Goal: Book appointment/travel/reservation

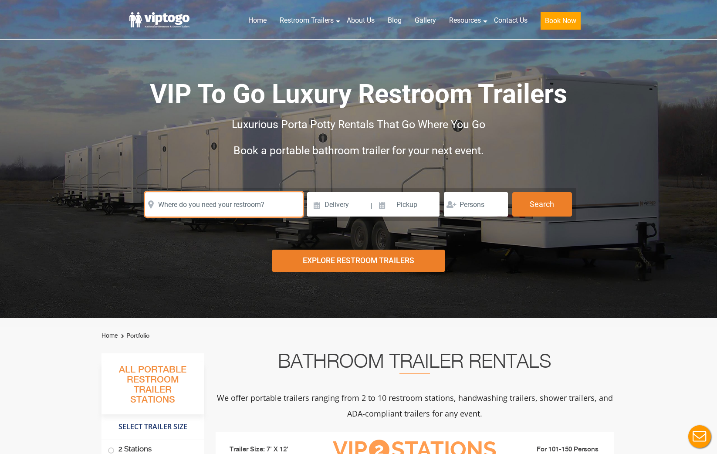
click at [214, 202] on input "text" at bounding box center [224, 204] width 158 height 24
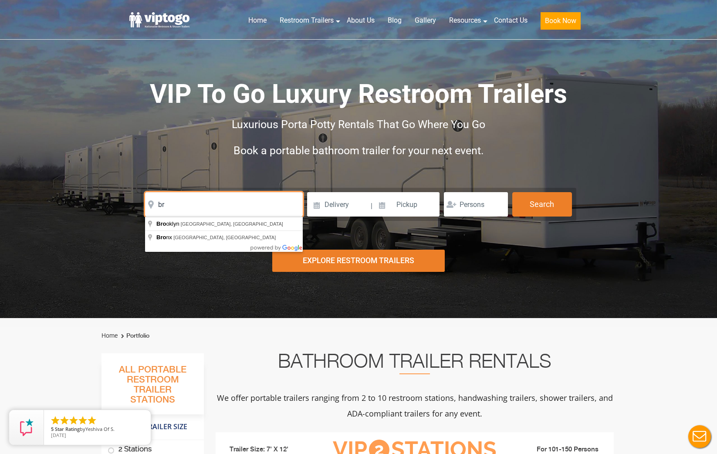
type input "b"
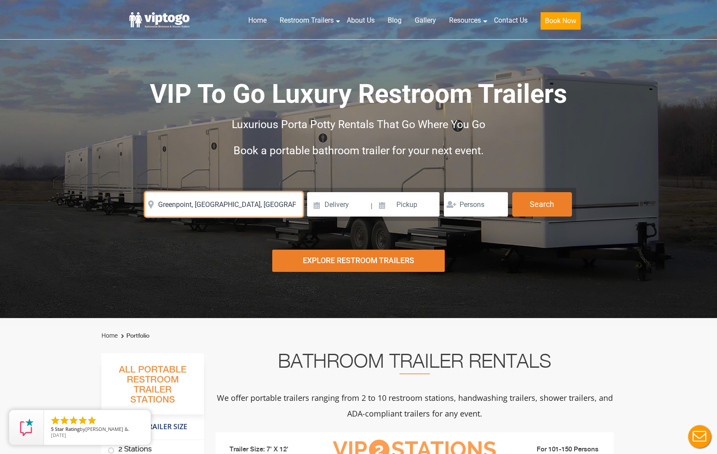
click at [205, 207] on input "Greenpoint, [GEOGRAPHIC_DATA], [GEOGRAPHIC_DATA], [GEOGRAPHIC_DATA]" at bounding box center [224, 204] width 158 height 24
drag, startPoint x: 265, startPoint y: 203, endPoint x: 141, endPoint y: 204, distance: 123.7
click at [141, 204] on form "Please Input Valid address with zipcode Please Input Valid address with zipcode…" at bounding box center [359, 204] width 436 height 33
type input "m"
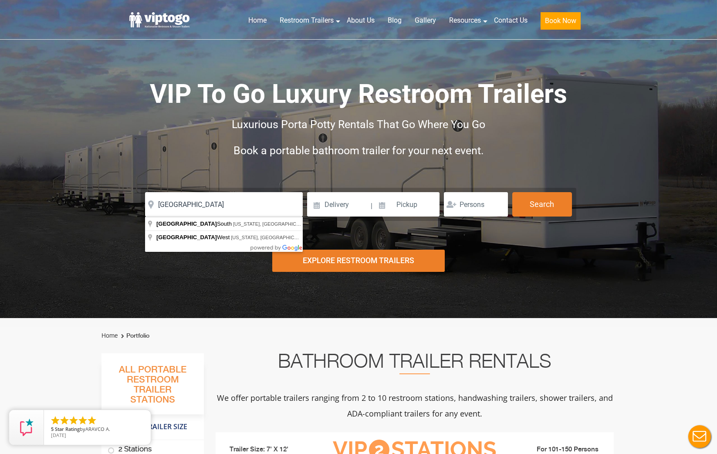
type input "[GEOGRAPHIC_DATA], [US_STATE], [GEOGRAPHIC_DATA], [GEOGRAPHIC_DATA]"
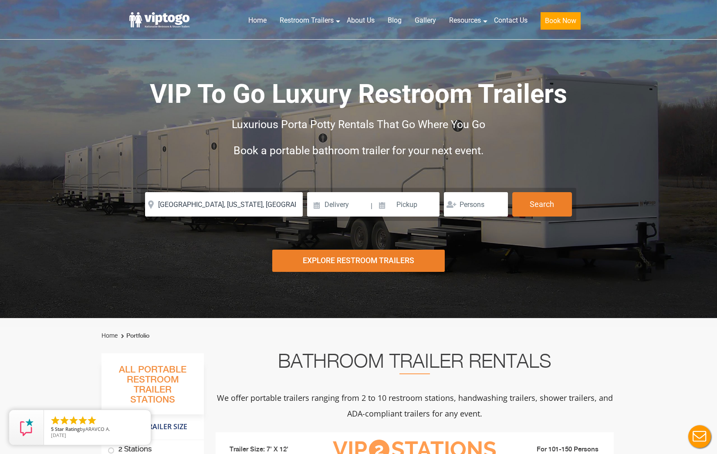
drag, startPoint x: 141, startPoint y: 204, endPoint x: 218, endPoint y: 227, distance: 80.5
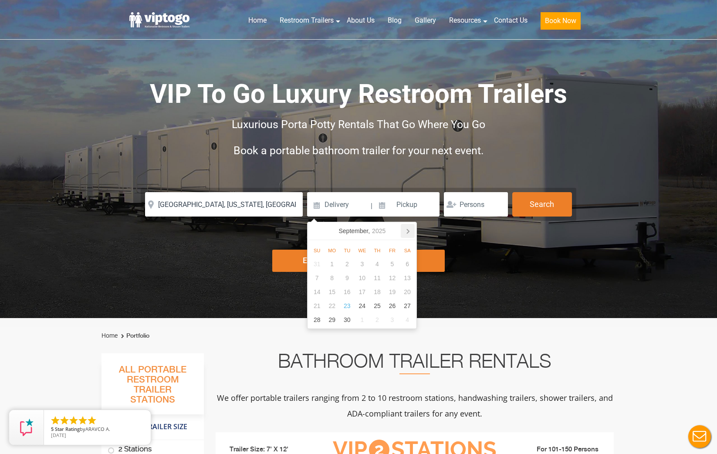
click at [408, 231] on icon at bounding box center [408, 231] width 14 height 14
click at [363, 263] on div "1" at bounding box center [362, 264] width 15 height 14
click at [341, 208] on input "[DATE]" at bounding box center [338, 204] width 62 height 24
click at [360, 278] on div "8" at bounding box center [362, 278] width 15 height 14
type input "[DATE]"
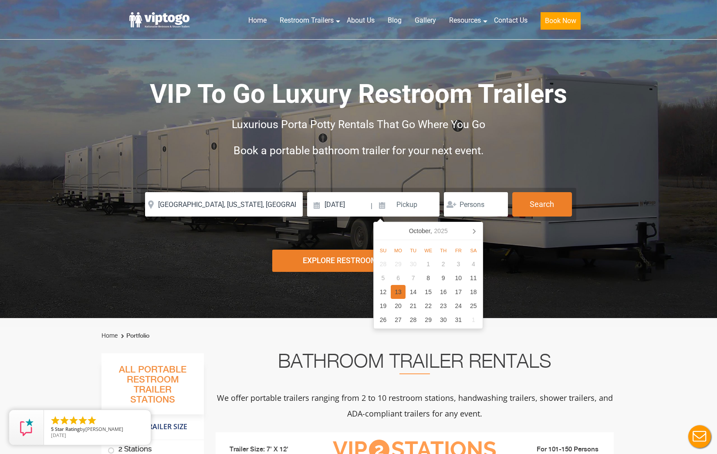
click at [396, 292] on div "13" at bounding box center [398, 292] width 15 height 14
type input "[DATE]"
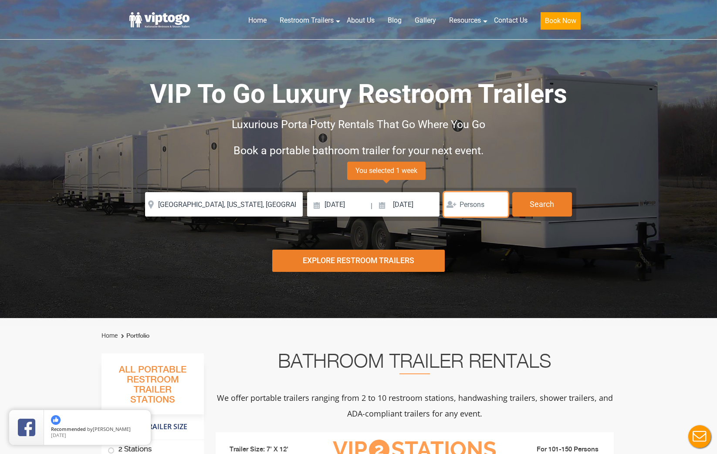
click at [476, 205] on input "number" at bounding box center [476, 204] width 64 height 24
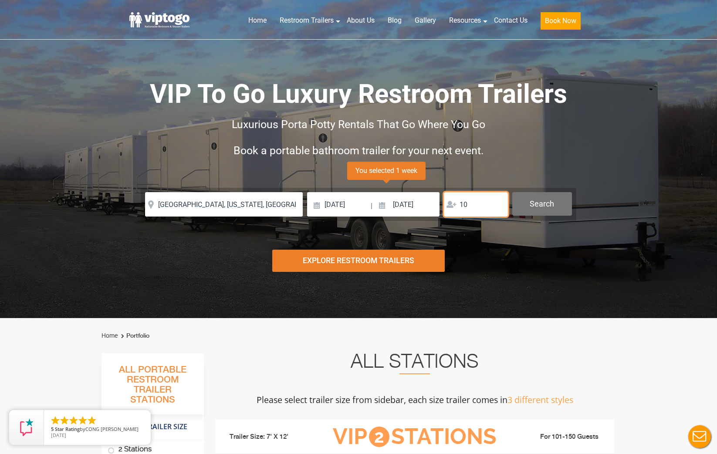
type input "10"
click at [550, 207] on button "Search" at bounding box center [542, 204] width 60 height 24
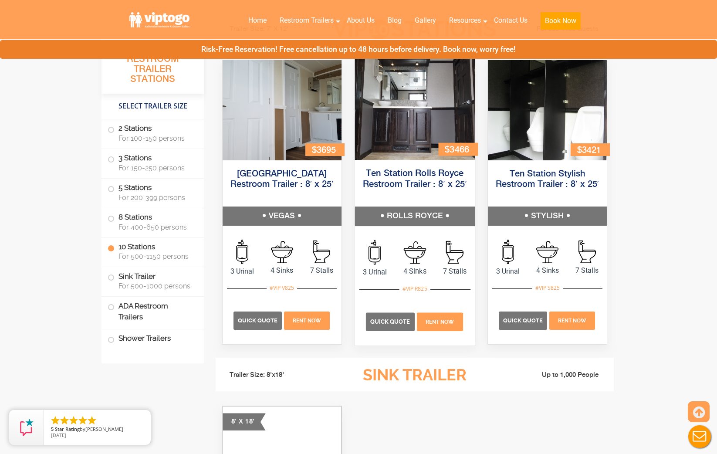
scroll to position [2022, 0]
